Goal: Check status: Check status

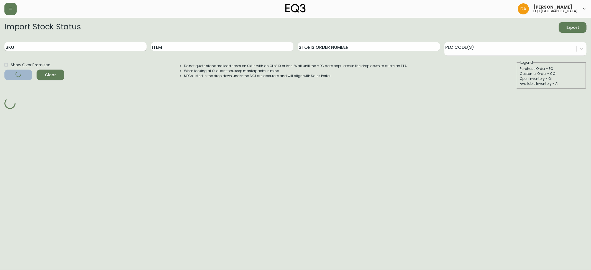
click at [50, 49] on input "SKU" at bounding box center [75, 46] width 142 height 9
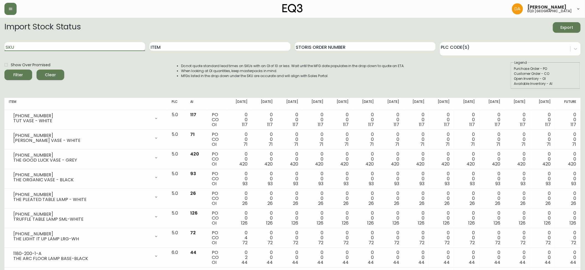
paste input "3020-423-32-A"
type input "3020-423-32-A"
click at [12, 71] on button "Filter" at bounding box center [18, 75] width 28 height 11
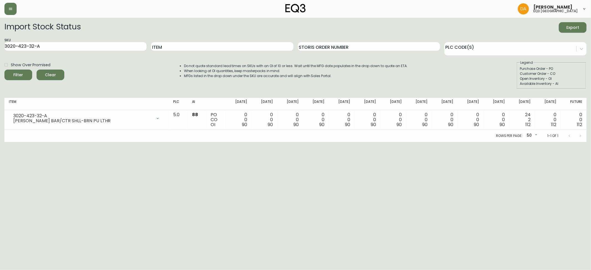
click at [47, 73] on span "Clear" at bounding box center [50, 74] width 19 height 7
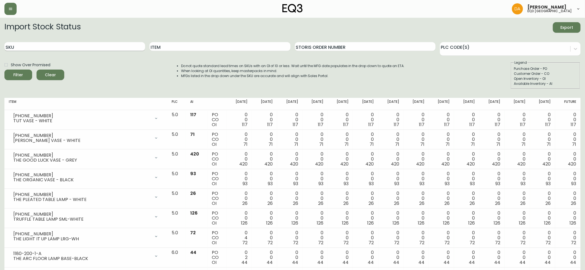
click at [41, 45] on input "SKU" at bounding box center [74, 46] width 141 height 9
paste input "3020-423-4-B"
type input "3020-423-4-B"
click at [11, 71] on button "Filter" at bounding box center [18, 75] width 28 height 11
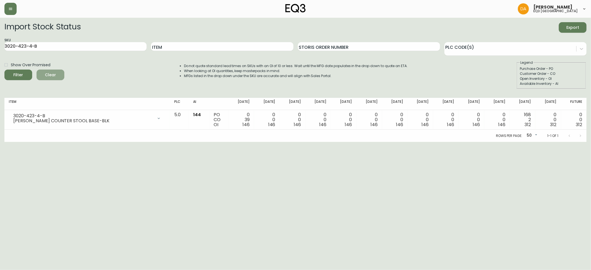
click at [55, 75] on span "Clear" at bounding box center [50, 74] width 19 height 7
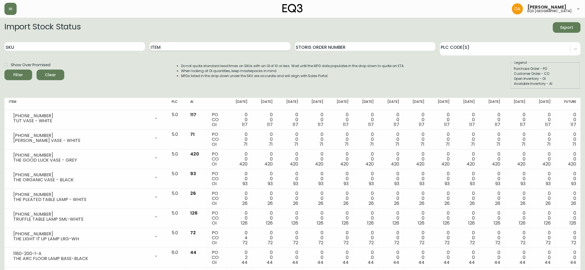
click at [199, 49] on input "Item" at bounding box center [220, 46] width 141 height 9
type input "[PERSON_NAME]"
click at [17, 73] on icon "submit" at bounding box center [16, 74] width 6 height 6
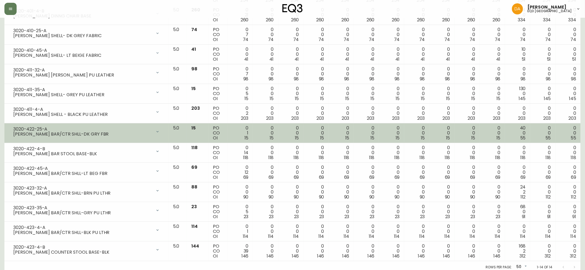
scroll to position [129, 0]
